Goal: Entertainment & Leisure: Consume media (video, audio)

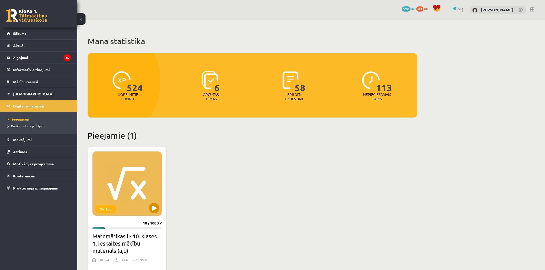
scroll to position [29, 0]
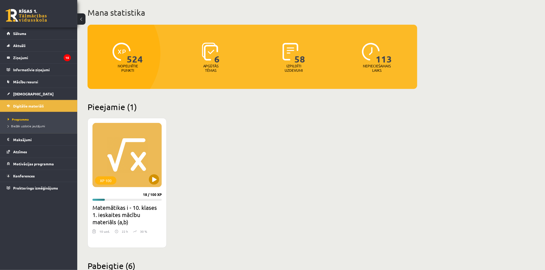
click at [158, 184] on div "XP 100" at bounding box center [126, 155] width 69 height 64
click at [142, 157] on div "XP 100" at bounding box center [126, 155] width 69 height 64
click at [132, 169] on div "XP 100" at bounding box center [126, 155] width 69 height 64
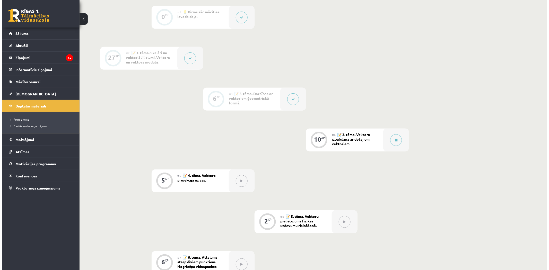
scroll to position [200, 0]
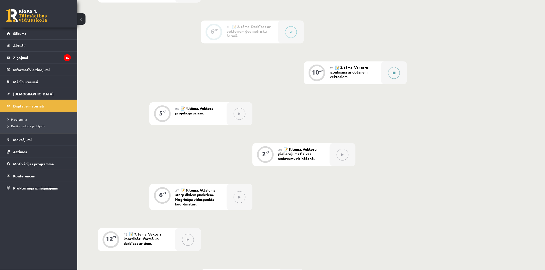
click at [395, 72] on icon at bounding box center [394, 73] width 3 height 3
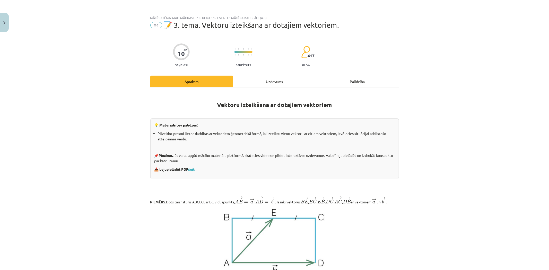
click at [281, 79] on div "Uzdevums" at bounding box center [274, 82] width 83 height 12
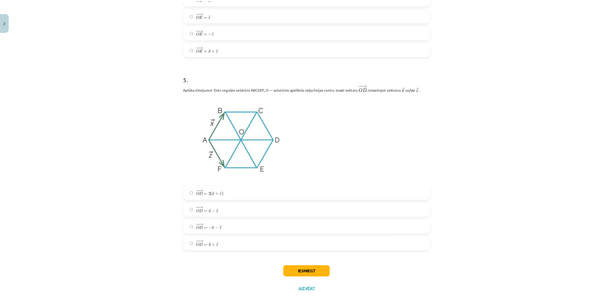
scroll to position [838, 0]
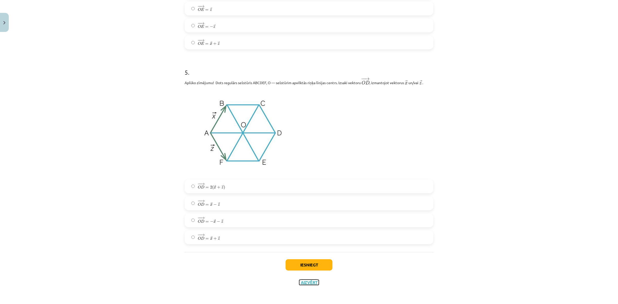
click at [309, 270] on button "Aizvērt" at bounding box center [309, 282] width 20 height 5
